Goal: Book appointment/travel/reservation

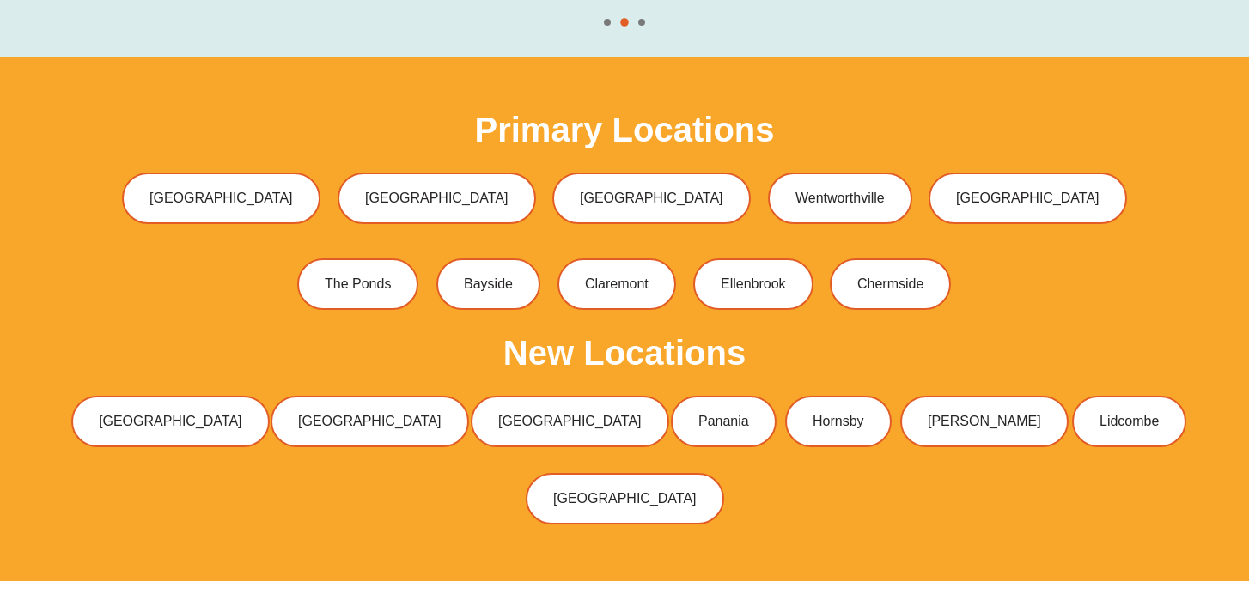
scroll to position [5214, 0]
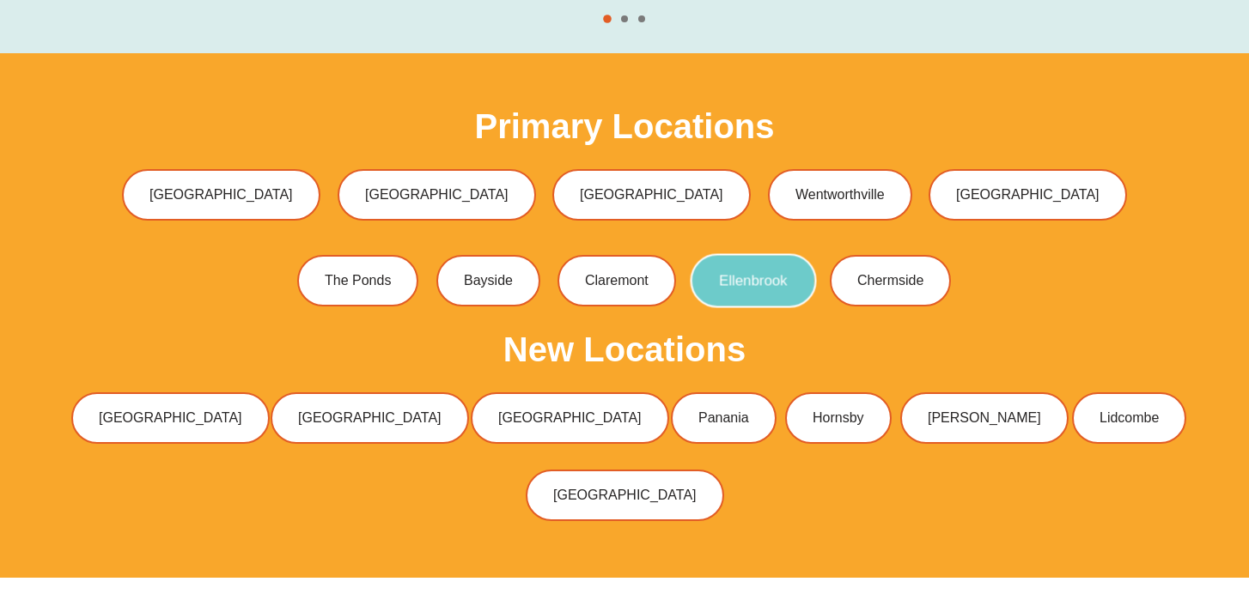
click at [772, 259] on link "Ellenbrook" at bounding box center [753, 281] width 126 height 54
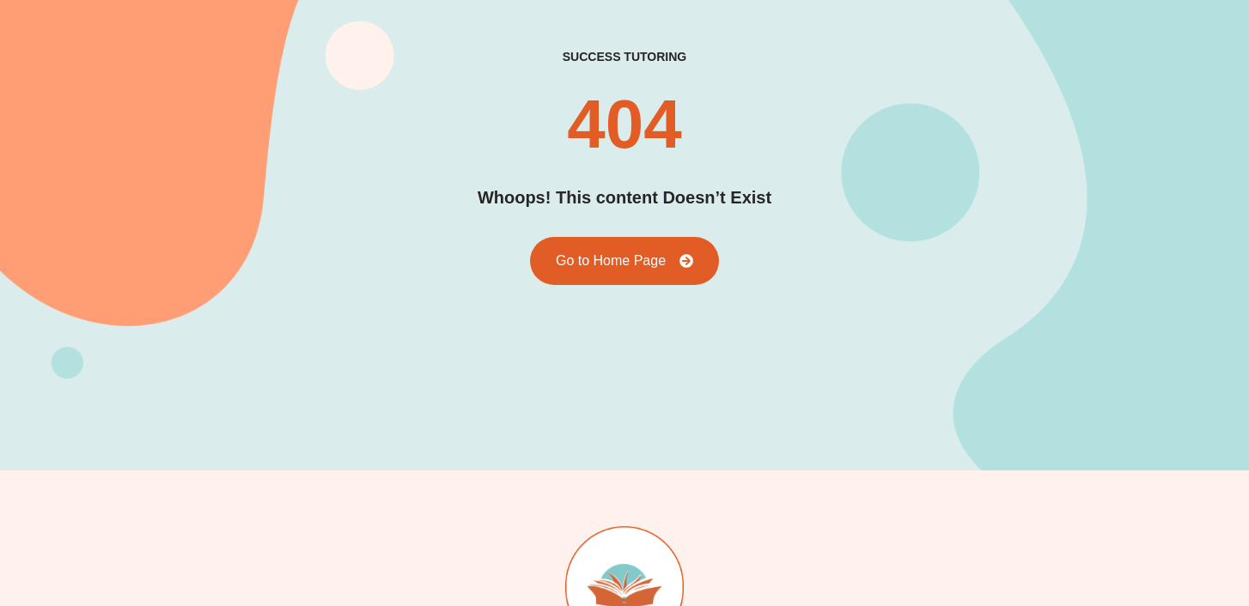
scroll to position [66, 0]
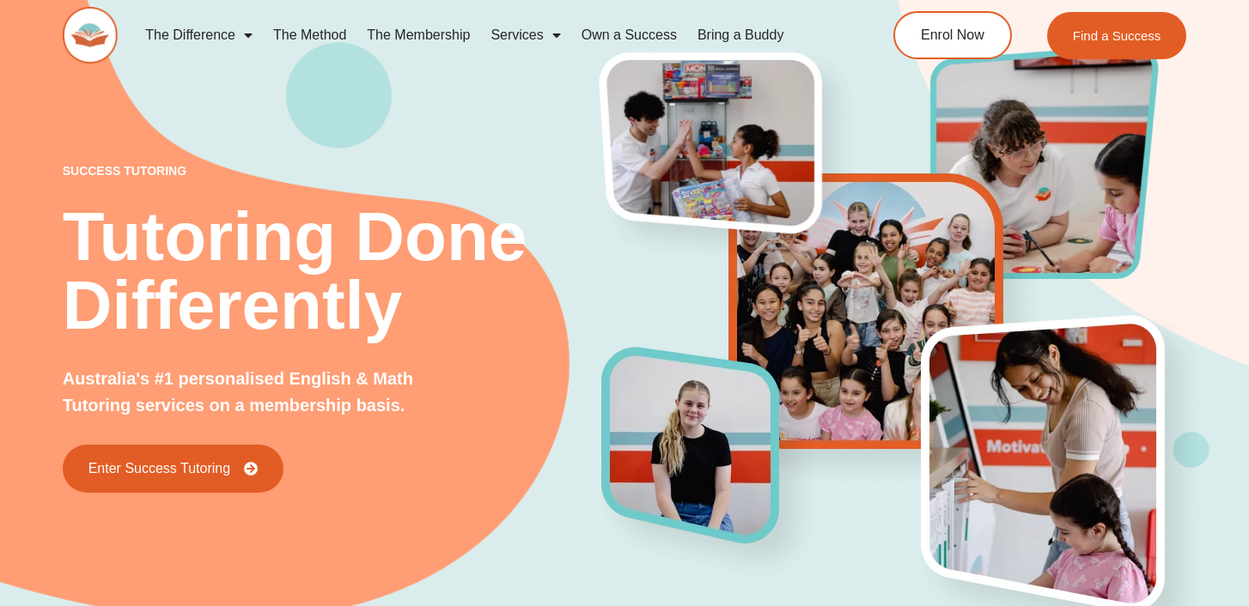
click at [627, 37] on link "Own a Success" at bounding box center [629, 35] width 116 height 40
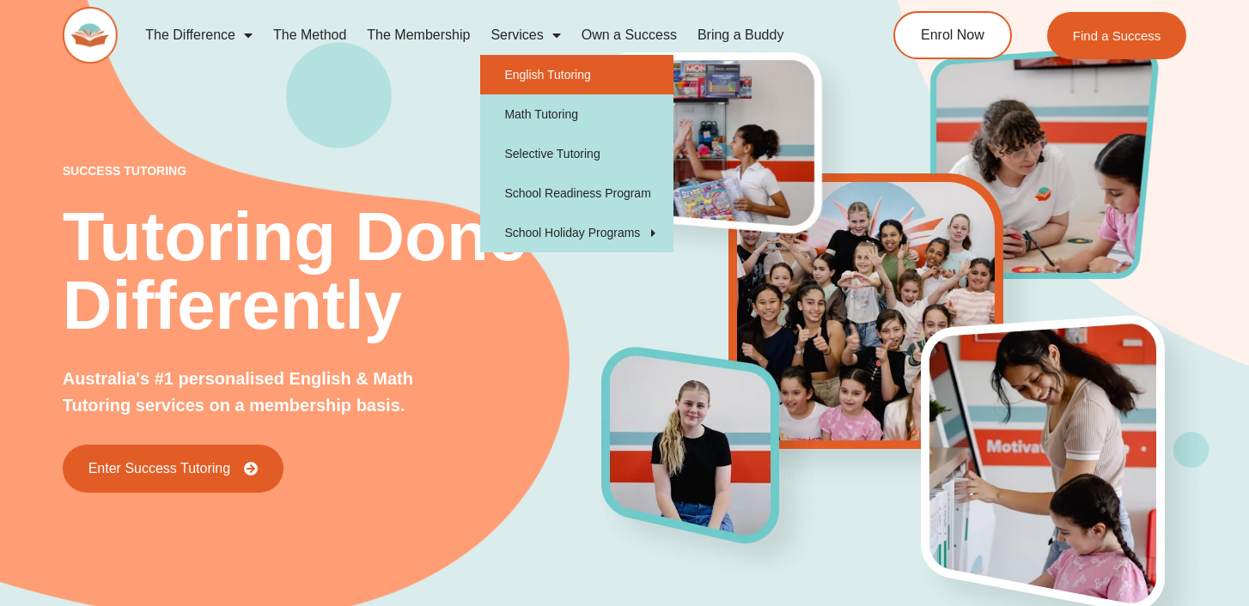
click at [550, 92] on link "English Tutoring" at bounding box center [576, 75] width 193 height 40
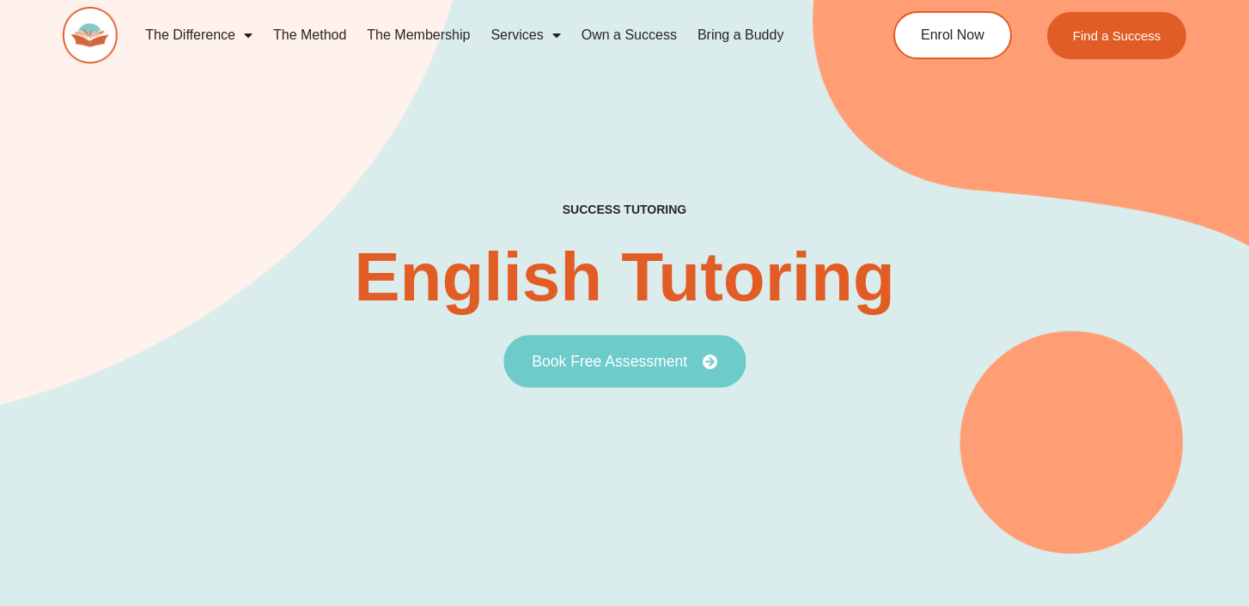
click at [634, 375] on link "Book Free Assessment" at bounding box center [624, 361] width 242 height 53
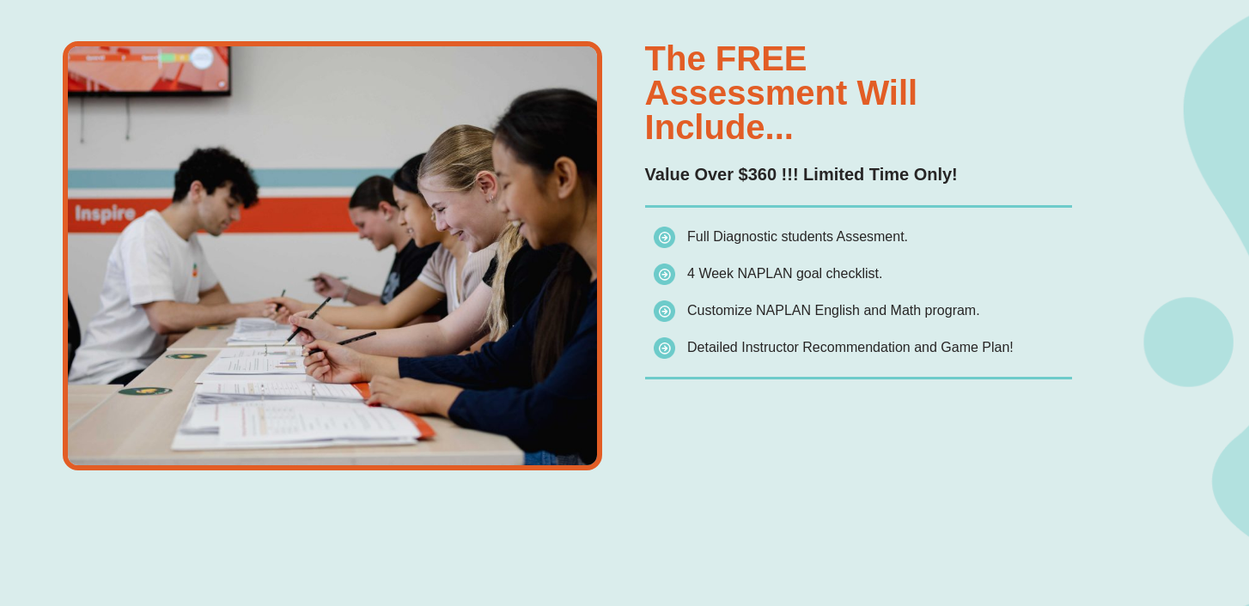
scroll to position [1214, 0]
